Goal: Task Accomplishment & Management: Use online tool/utility

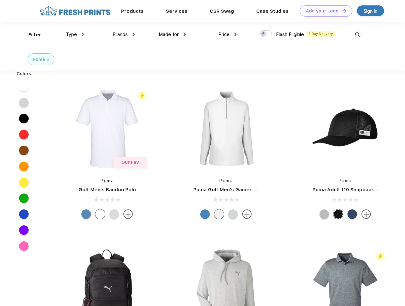
click at [324, 11] on link "Add your Logo Design Tool" at bounding box center [326, 10] width 53 height 11
click at [0, 0] on div "Design Tool" at bounding box center [0, 0] width 0 height 0
click at [341, 11] on link "Add your Logo Design Tool" at bounding box center [326, 10] width 53 height 11
click at [31, 35] on div "Filter" at bounding box center [34, 34] width 13 height 7
click at [75, 34] on span "Type" at bounding box center [71, 35] width 11 height 6
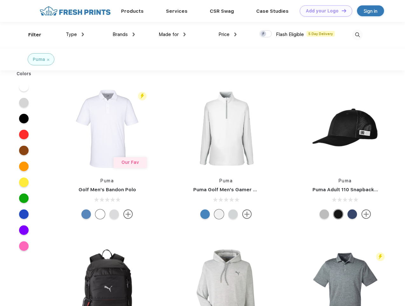
click at [124, 34] on span "Brands" at bounding box center [120, 35] width 15 height 6
click at [173, 34] on span "Made for" at bounding box center [169, 35] width 20 height 6
click at [228, 34] on span "Price" at bounding box center [224, 35] width 11 height 6
click at [266, 34] on div at bounding box center [266, 33] width 12 height 7
click at [264, 34] on input "checkbox" at bounding box center [262, 32] width 4 height 4
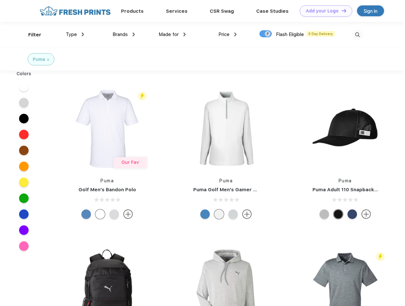
click at [358, 35] on img at bounding box center [358, 35] width 11 height 11
